Goal: Use online tool/utility: Utilize a website feature to perform a specific function

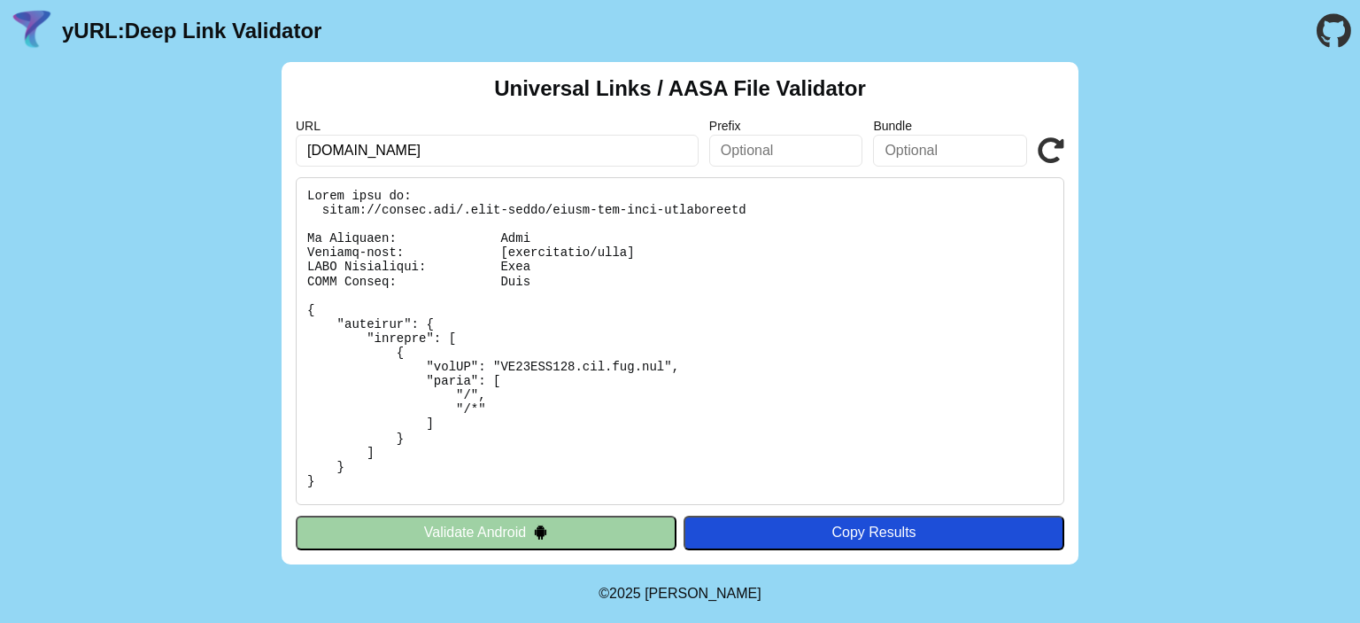
click at [1047, 145] on icon at bounding box center [1051, 150] width 27 height 27
